Goal: Task Accomplishment & Management: Manage account settings

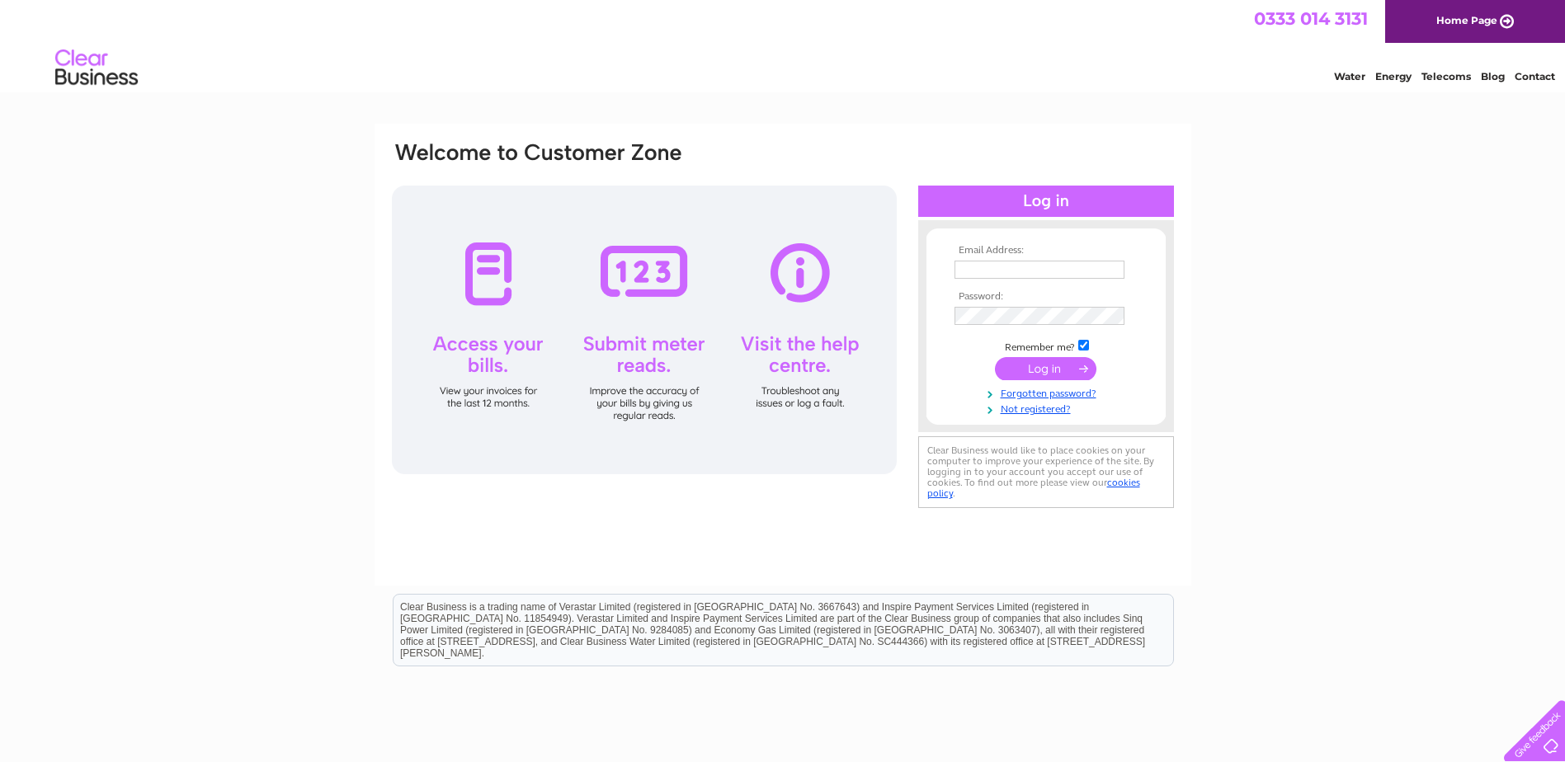
type input "stratfordmotoristcentre@btconnect.com"
click at [1024, 366] on input "submit" at bounding box center [1045, 368] width 101 height 23
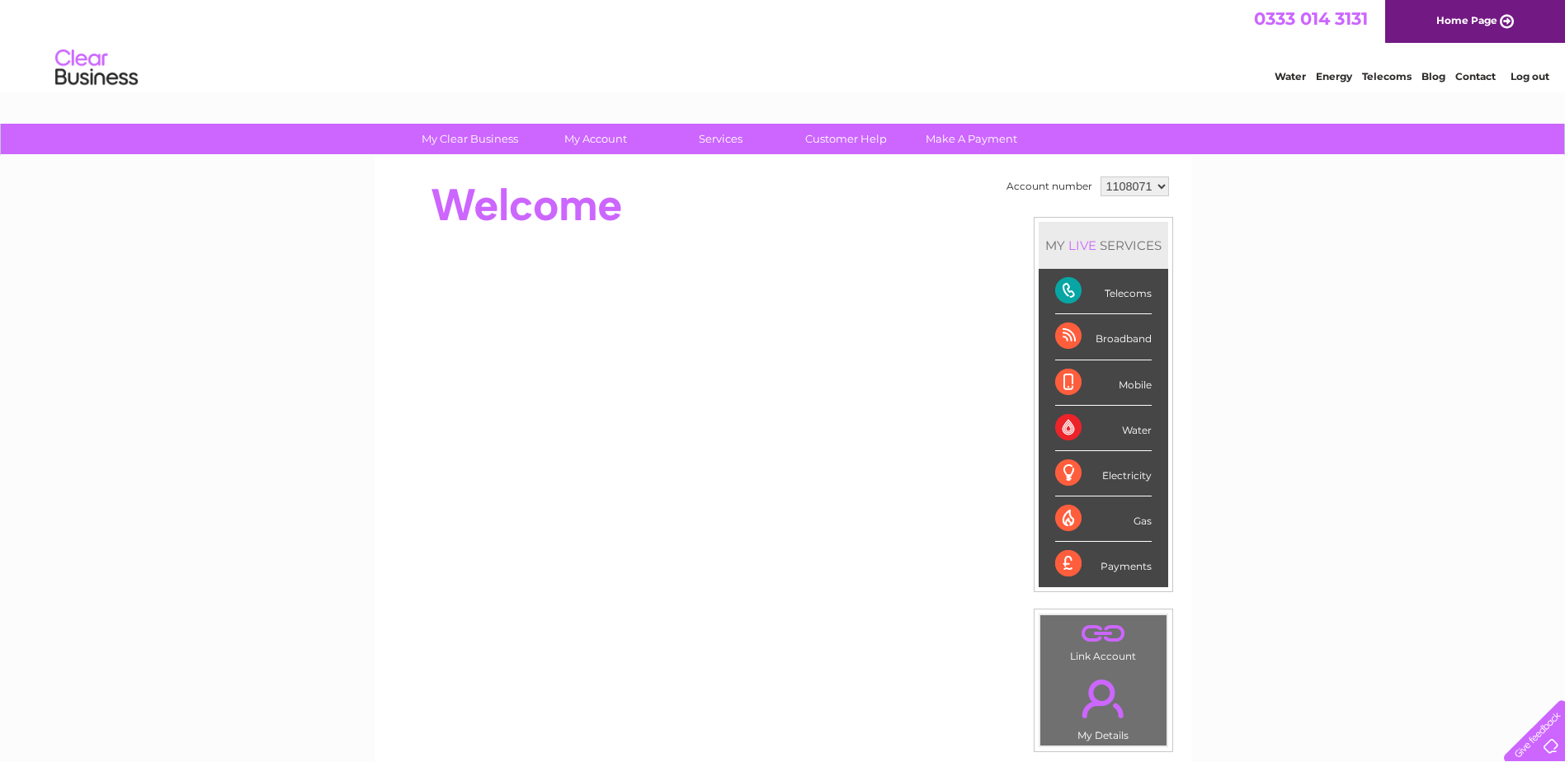
click at [1090, 279] on div "Telecoms" at bounding box center [1103, 291] width 97 height 45
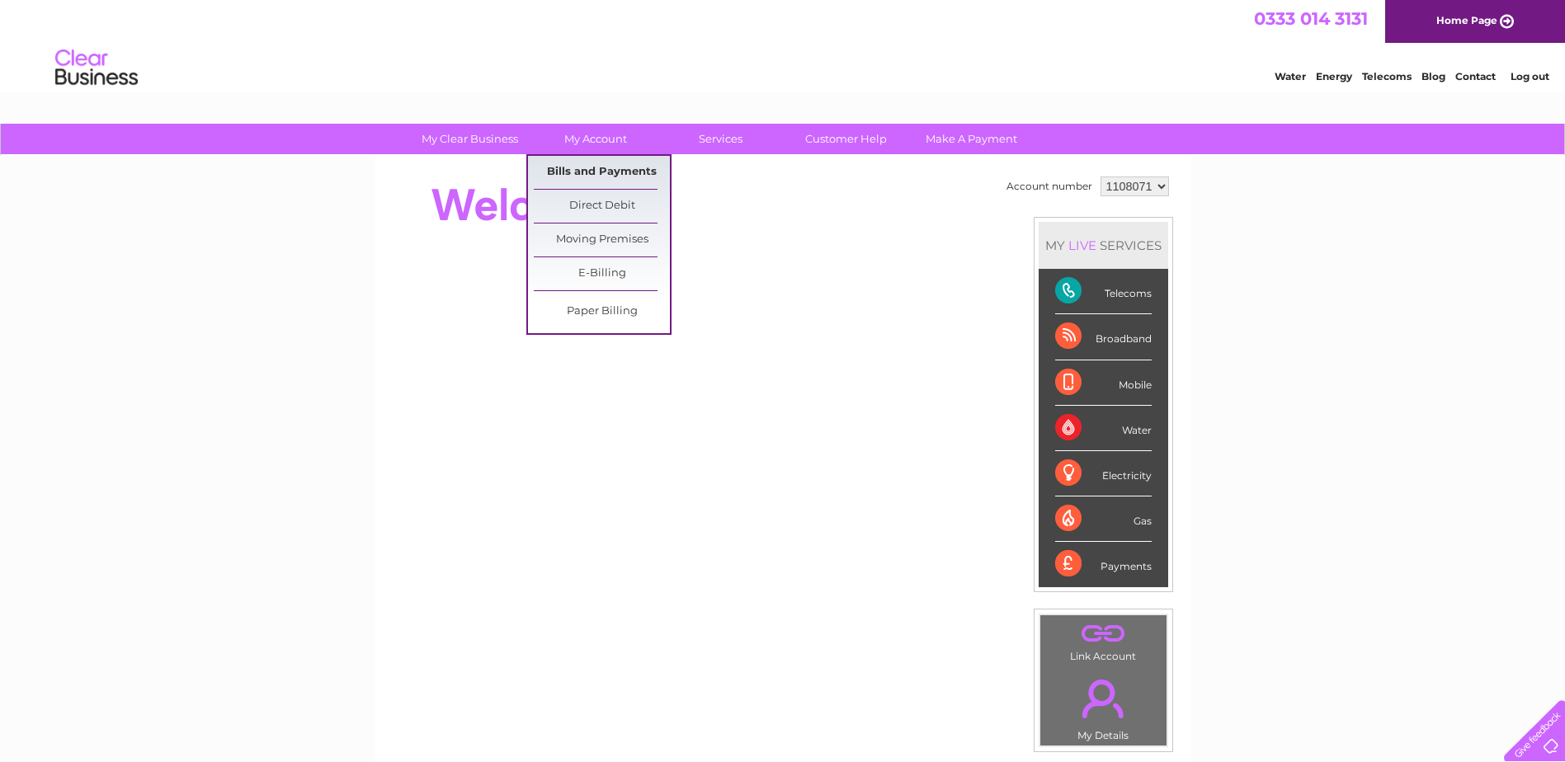
click at [595, 164] on link "Bills and Payments" at bounding box center [602, 172] width 136 height 33
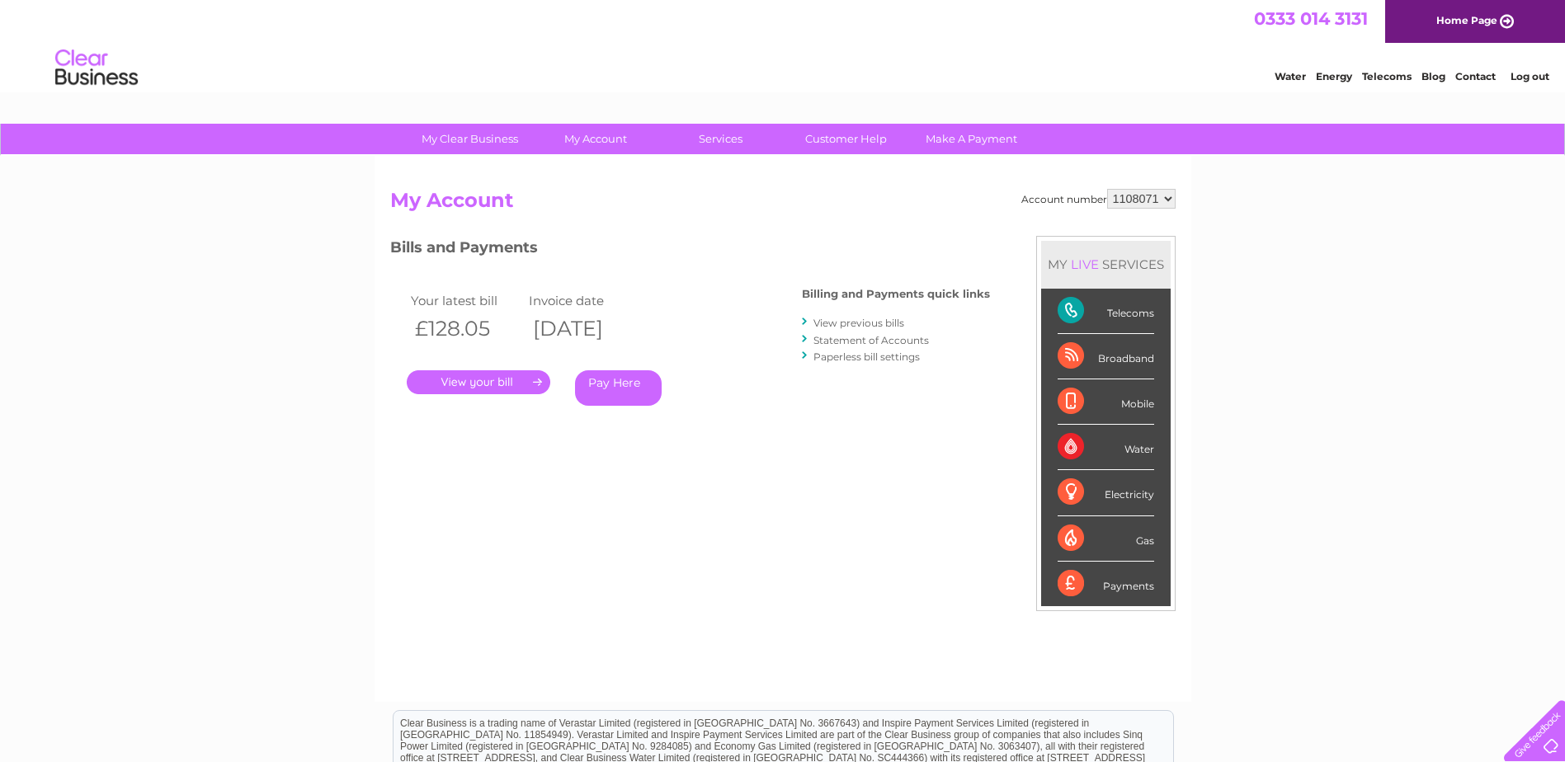
click at [512, 387] on link "." at bounding box center [479, 382] width 144 height 24
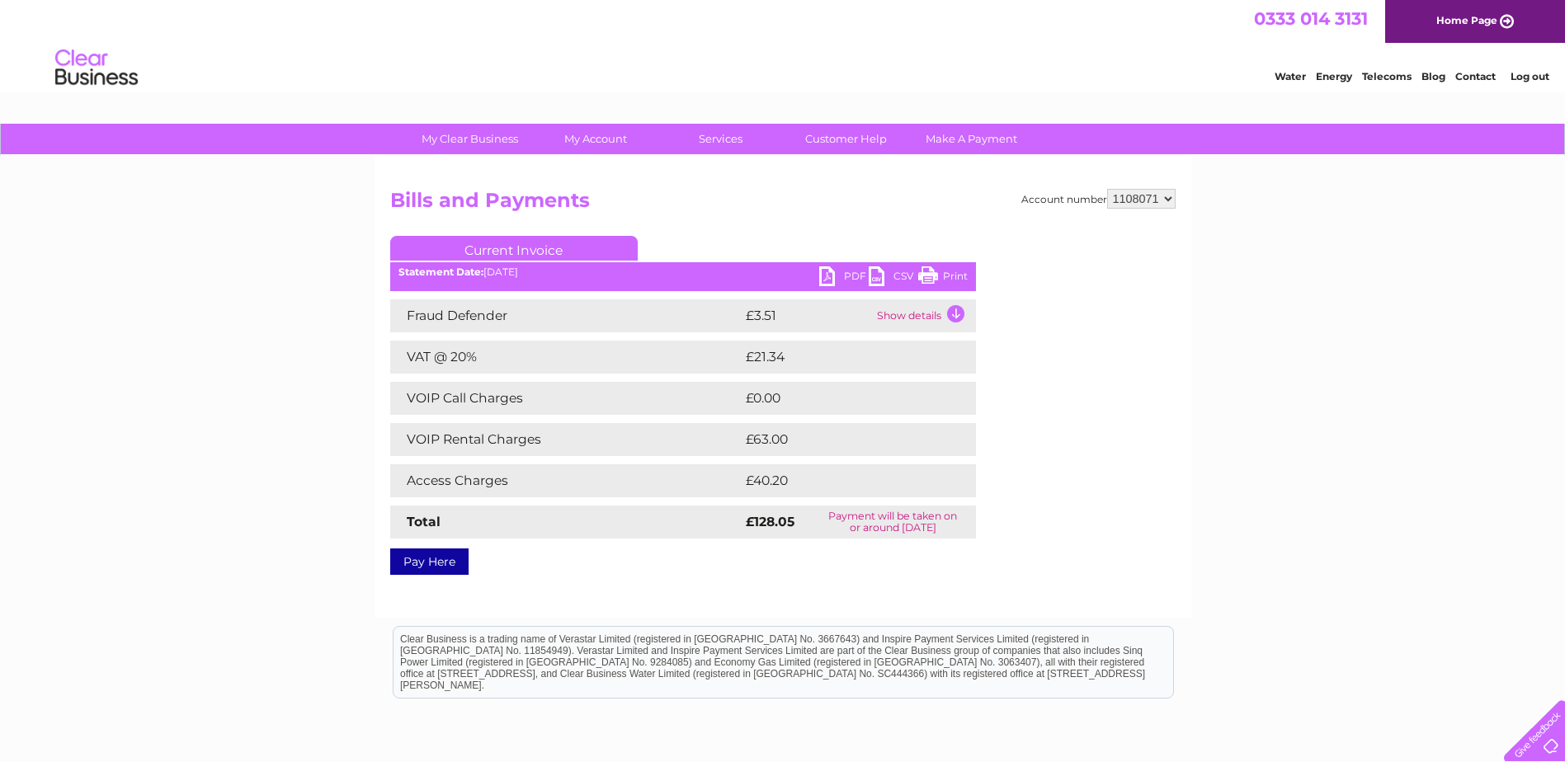
click at [935, 275] on link "Print" at bounding box center [942, 278] width 49 height 24
